Goal: Find contact information: Find contact information

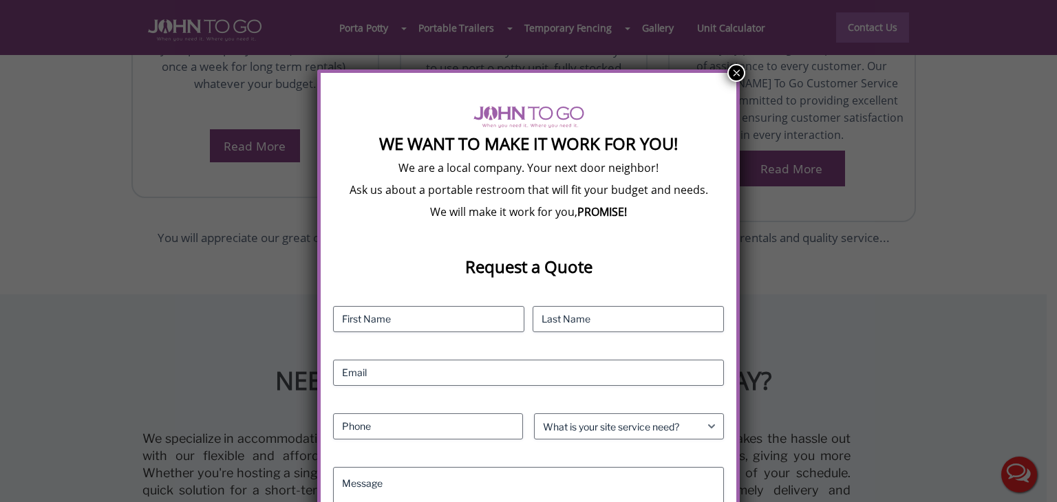
click at [732, 69] on button "×" at bounding box center [736, 73] width 18 height 18
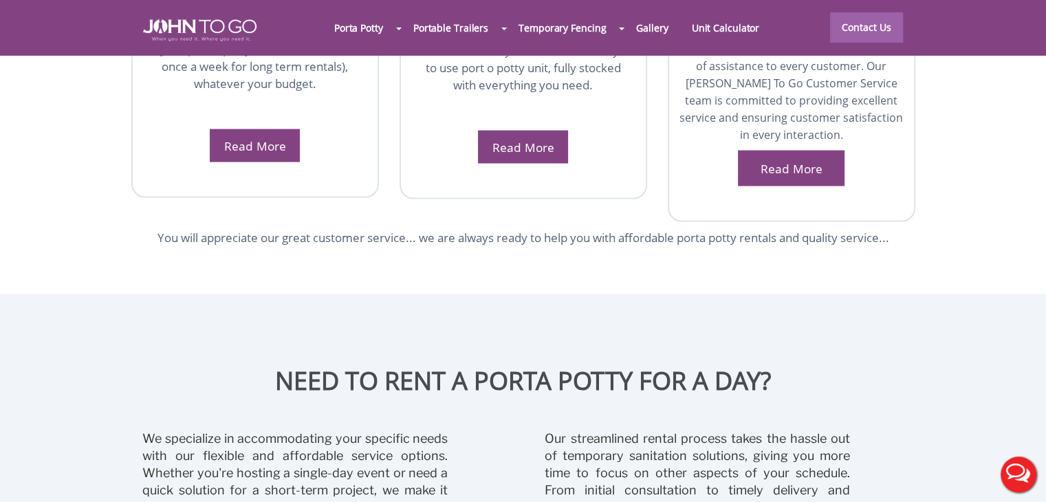
click at [860, 23] on div at bounding box center [523, 251] width 1046 height 502
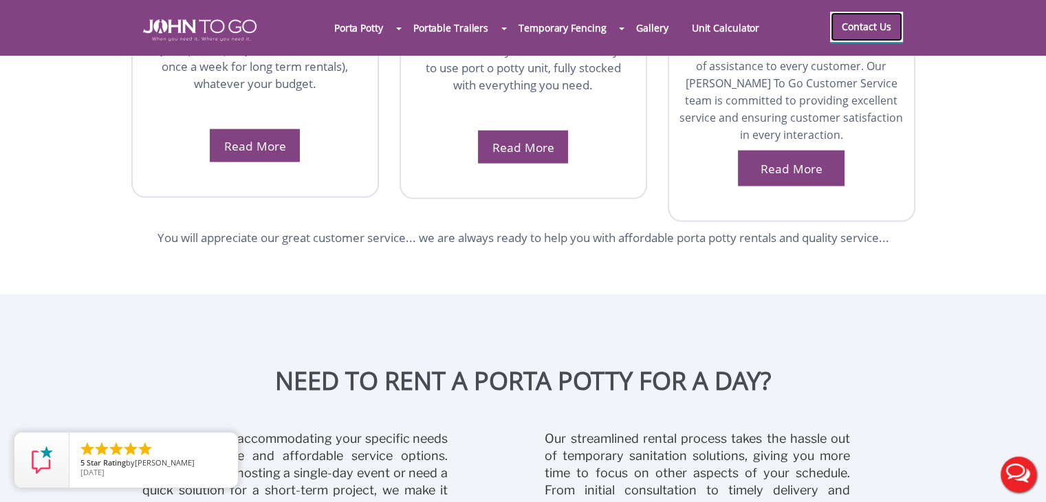
click at [860, 32] on link "Contact Us" at bounding box center [866, 27] width 73 height 30
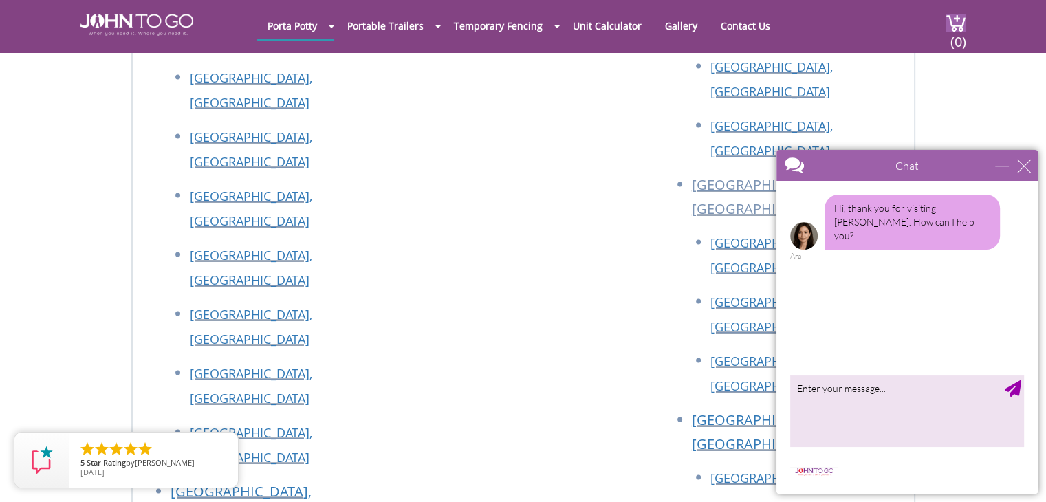
scroll to position [2608, 0]
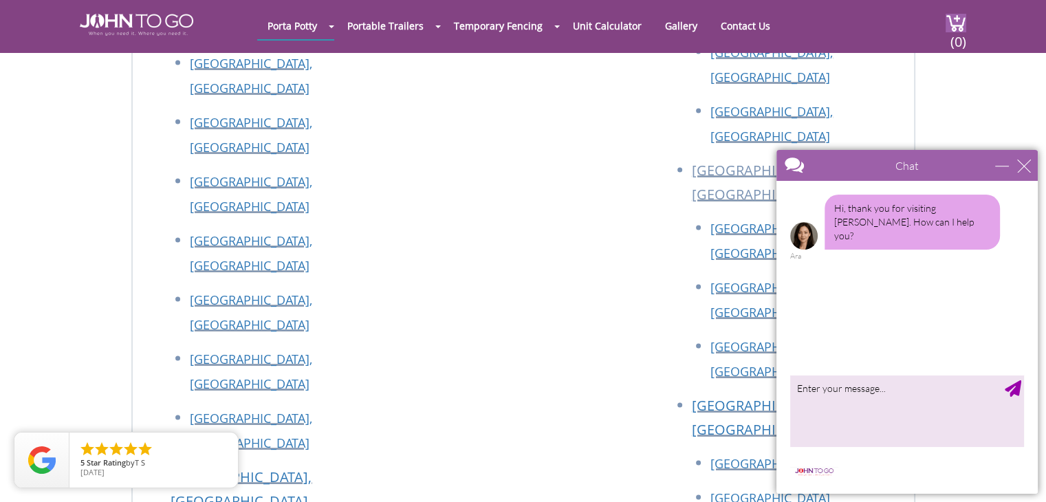
drag, startPoint x: 333, startPoint y: 285, endPoint x: 184, endPoint y: 288, distance: 149.3
